Goal: Navigation & Orientation: Find specific page/section

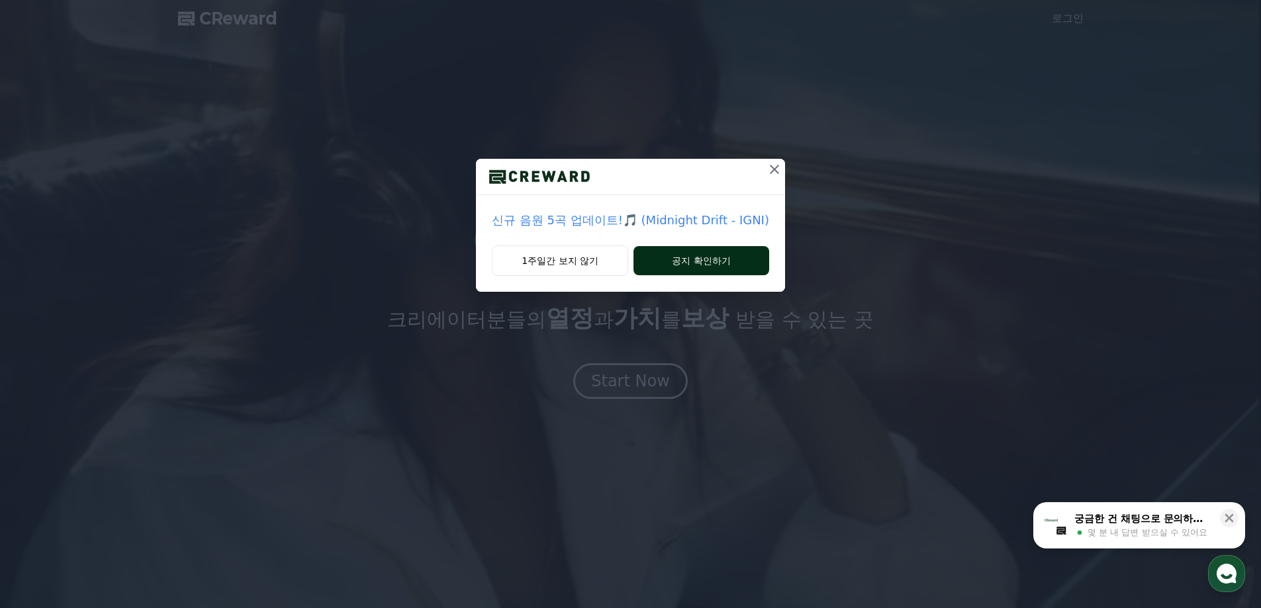
click at [714, 263] on button "공지 확인하기" at bounding box center [701, 260] width 136 height 29
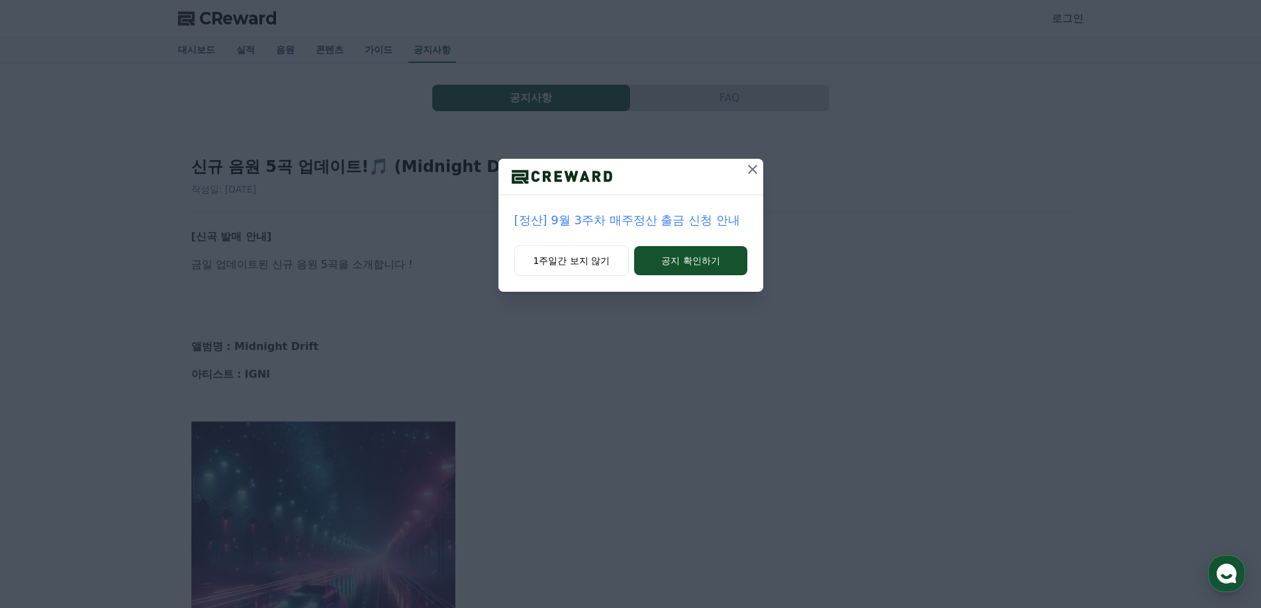
click at [680, 220] on p "[정산] 9월 3주차 매주정산 출금 신청 안내" at bounding box center [630, 220] width 233 height 19
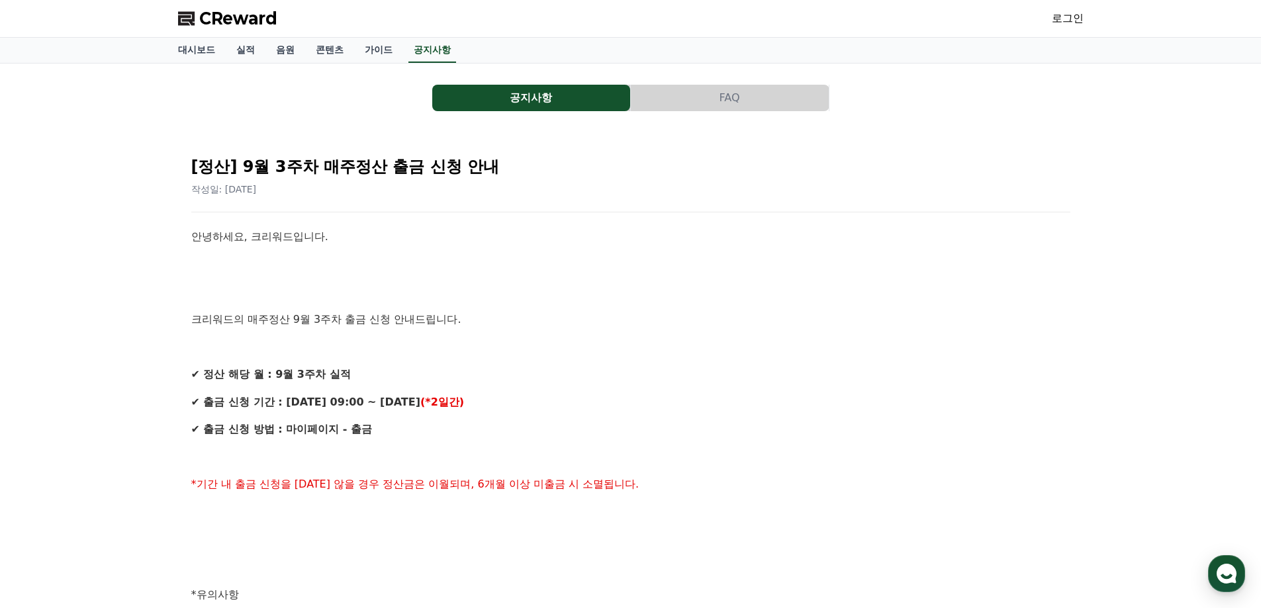
click at [208, 17] on span "CReward" at bounding box center [238, 18] width 78 height 21
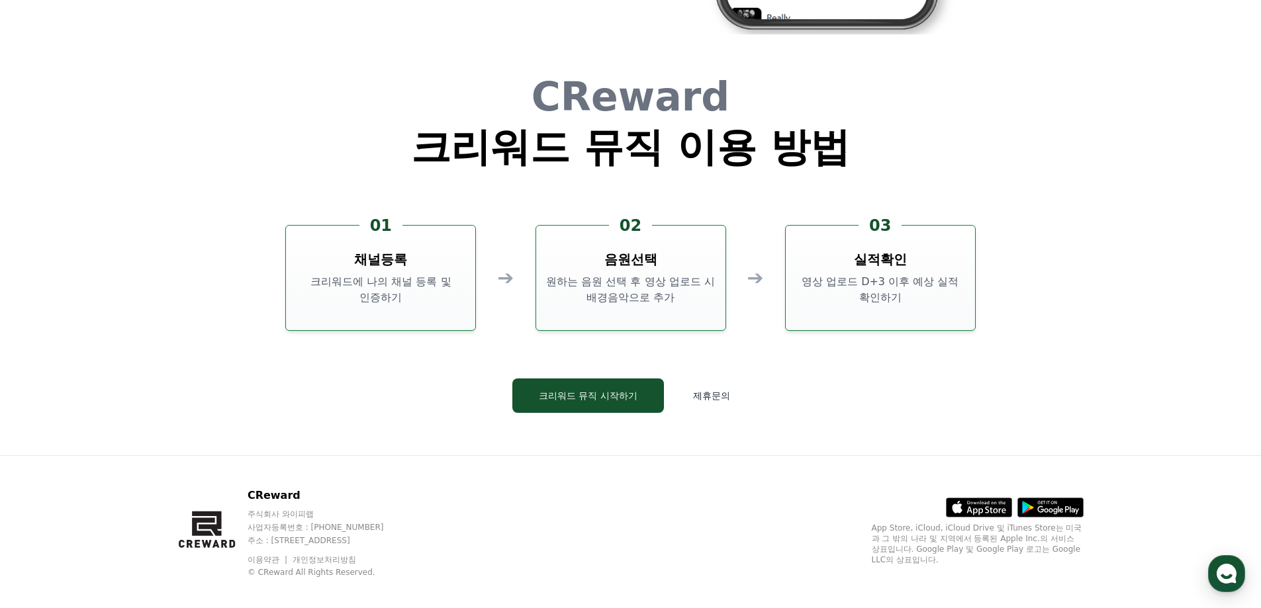
scroll to position [3586, 0]
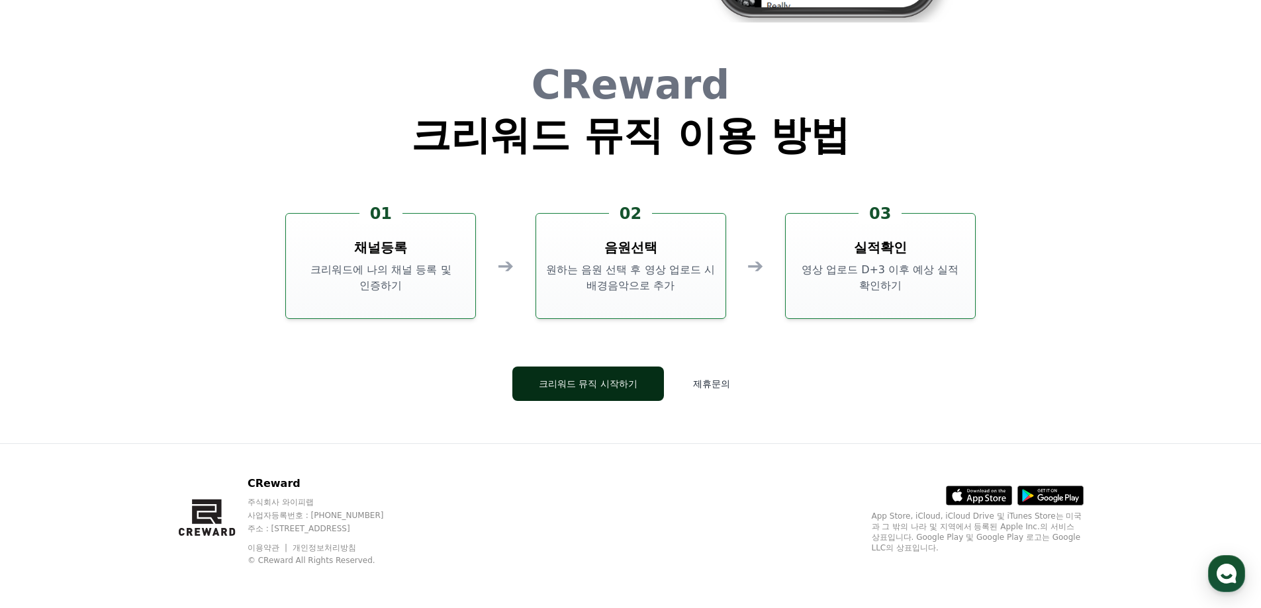
click at [590, 390] on button "크리워드 뮤직 시작하기" at bounding box center [588, 384] width 152 height 34
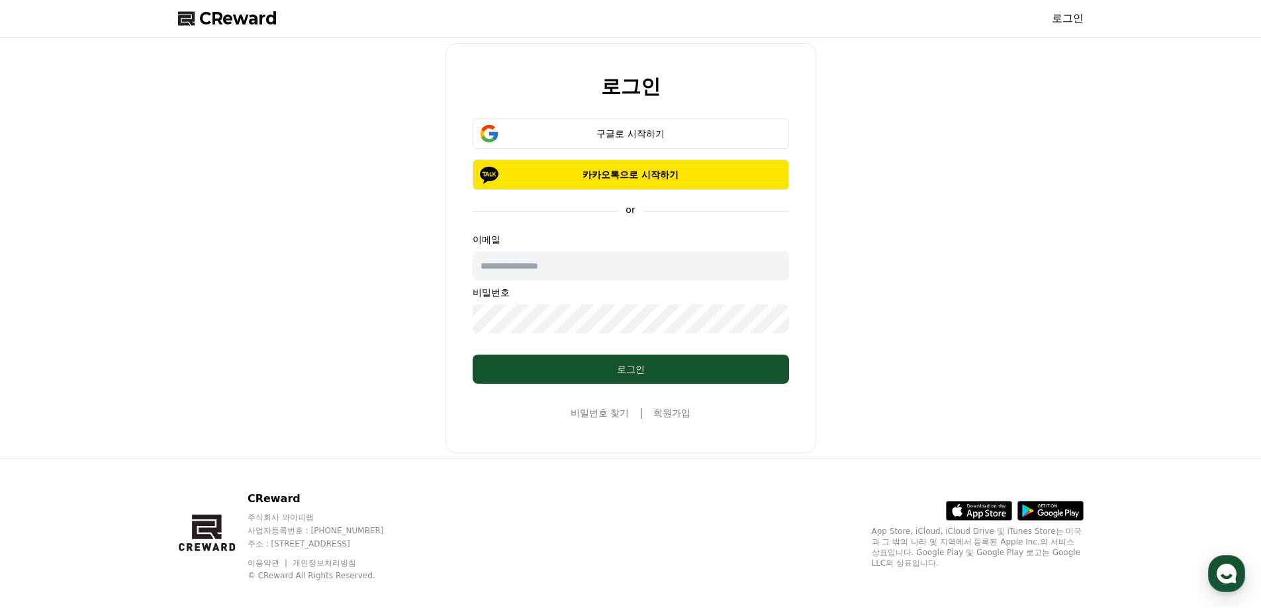
drag, startPoint x: 86, startPoint y: 248, endPoint x: 123, endPoint y: 235, distance: 39.1
click at [87, 248] on div "로그인 구글로 시작하기 카카오톡으로 시작하기 or 이메일 비밀번호 로그인 비밀번호 찾기 | 회원가입" at bounding box center [630, 248] width 1261 height 421
